Goal: Transaction & Acquisition: Purchase product/service

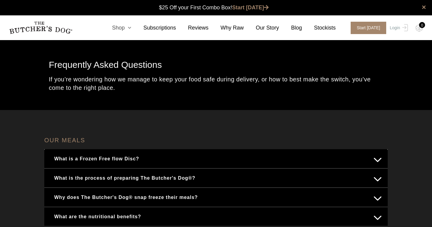
click at [121, 28] on link "Shop" at bounding box center [115, 28] width 31 height 8
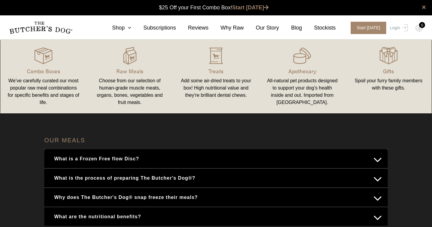
click at [46, 91] on div "We’ve carefully curated our most popular raw meal combinations for specific ben…" at bounding box center [44, 91] width 72 height 29
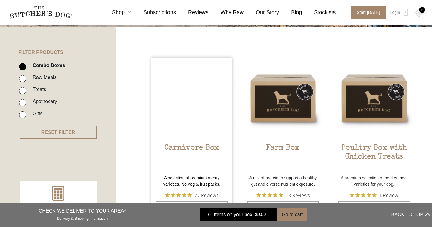
scroll to position [124, 0]
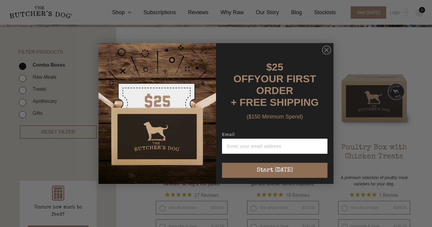
type input "[PERSON_NAME][EMAIL_ADDRESS][DOMAIN_NAME]"
click at [271, 163] on button "Start [DATE]" at bounding box center [275, 170] width 106 height 15
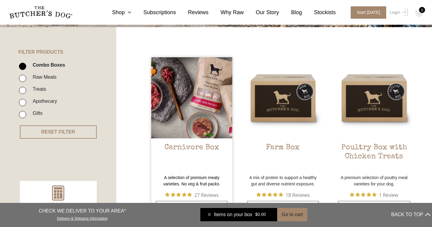
click at [202, 120] on img at bounding box center [191, 97] width 81 height 81
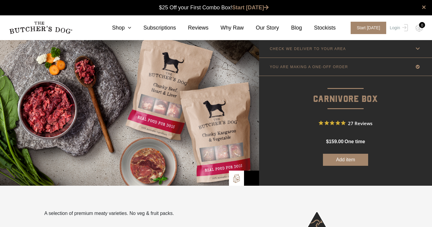
scroll to position [0, 0]
click at [341, 160] on button "Add item" at bounding box center [345, 160] width 45 height 12
click at [420, 28] on img at bounding box center [420, 28] width 8 height 8
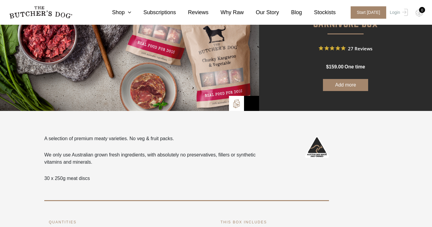
scroll to position [78, 0]
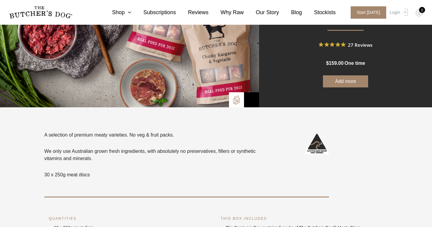
click at [346, 81] on button "Add more" at bounding box center [345, 81] width 45 height 12
click at [419, 12] on img at bounding box center [420, 13] width 8 height 8
click at [394, 12] on link "Login" at bounding box center [399, 12] width 20 height 12
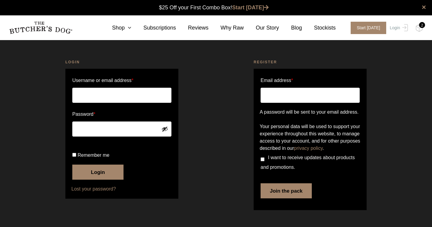
scroll to position [0, 0]
type input "b"
type input "[PERSON_NAME][EMAIL_ADDRESS][DOMAIN_NAME]"
click at [85, 180] on button "Login" at bounding box center [97, 172] width 51 height 15
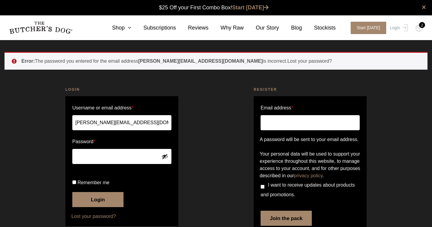
scroll to position [0, 0]
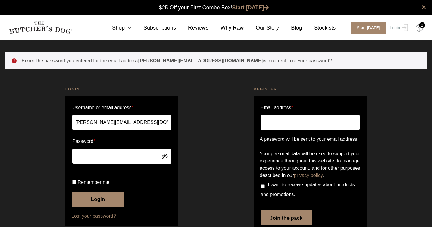
click at [420, 28] on img at bounding box center [420, 28] width 8 height 8
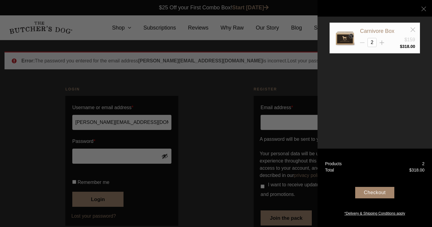
click at [363, 43] on icon at bounding box center [362, 42] width 5 height 5
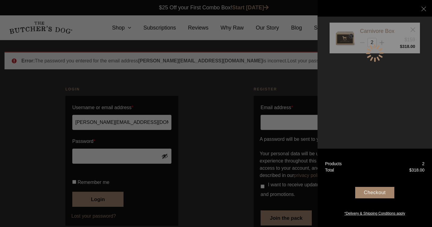
type input "1"
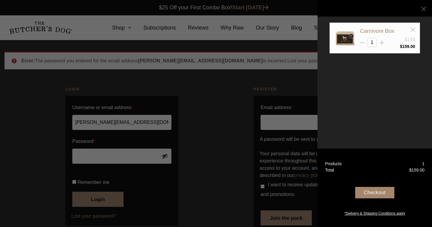
click at [371, 192] on div "Checkout" at bounding box center [375, 192] width 39 height 11
